Goal: Use online tool/utility: Utilize a website feature to perform a specific function

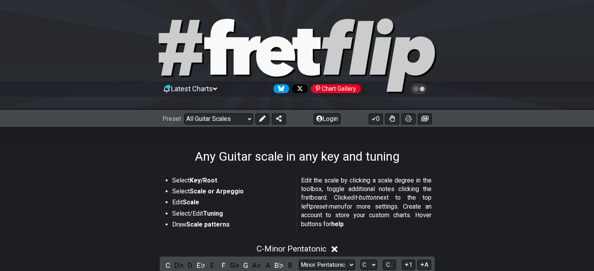
select select "/guitar-scales"
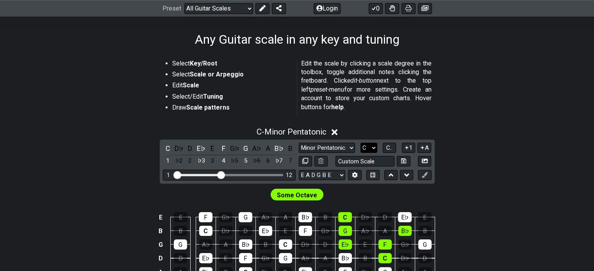
click at [366, 146] on select "A♭ A A♯ B♭ B C C♯ D♭ D D♯ E♭ E F F♯ G♭ G G♯" at bounding box center [369, 148] width 17 height 11
select select "B"
click at [361, 143] on select "A♭ A A♯ B♭ B C C♯ D♭ D D♯ E♭ E F F♯ G♭ G G♯" at bounding box center [369, 148] width 17 height 11
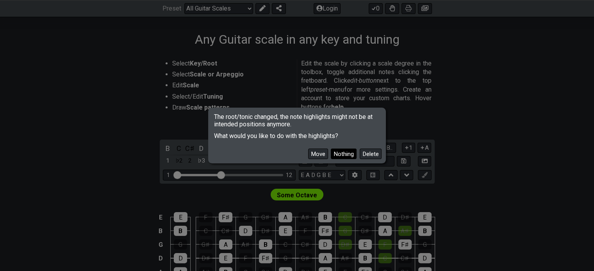
click at [340, 154] on button "Nothing" at bounding box center [344, 154] width 26 height 11
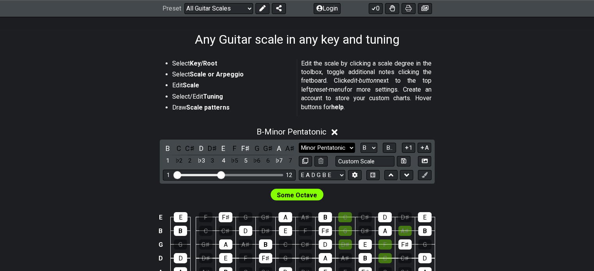
click at [338, 146] on select "Minor Pentatonic Root Minor Pentatonic Major Pentatonic Minor Blues Major Blues…" at bounding box center [327, 148] width 56 height 11
select select "Minor Blues"
click at [299, 143] on select "Minor Pentatonic Root Minor Pentatonic Major Pentatonic Minor Blues Major Blues…" at bounding box center [327, 148] width 56 height 11
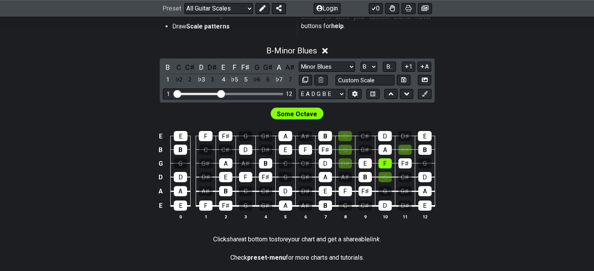
scroll to position [195, 0]
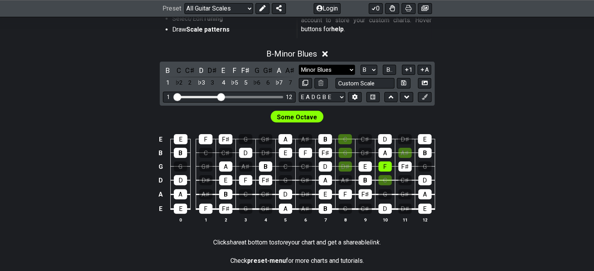
click at [337, 69] on select "Minor Pentatonic Root Minor Pentatonic Major Pentatonic Minor Blues Major Blues…" at bounding box center [327, 70] width 56 height 11
click at [375, 68] on select "A♭ A A♯ B♭ B C C♯ D♭ D D♯ E♭ E F F♯ G♭ G G♯" at bounding box center [369, 70] width 17 height 11
select select "Bb"
click at [361, 65] on select "A♭ A A♯ B♭ B C C♯ D♭ D D♯ E♭ E F F♯ G♭ G G♯" at bounding box center [369, 70] width 17 height 11
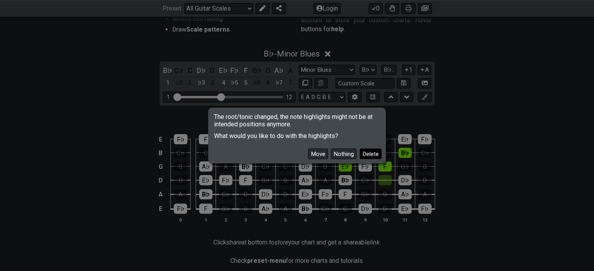
click at [368, 150] on button "Delete" at bounding box center [371, 154] width 22 height 11
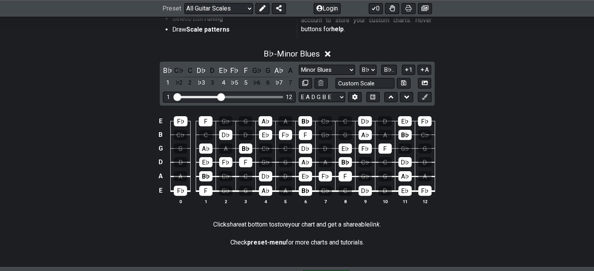
click at [487, 106] on div "E F♭ F G♭ G A♭ A B♭ C♭ C D♭ D E♭ F♭ B C♭ C D♭ D E♭ F♭ F G♭ G A♭ A B♭ C♭ G G A♭ …" at bounding box center [297, 161] width 594 height 110
